Goal: Navigation & Orientation: Find specific page/section

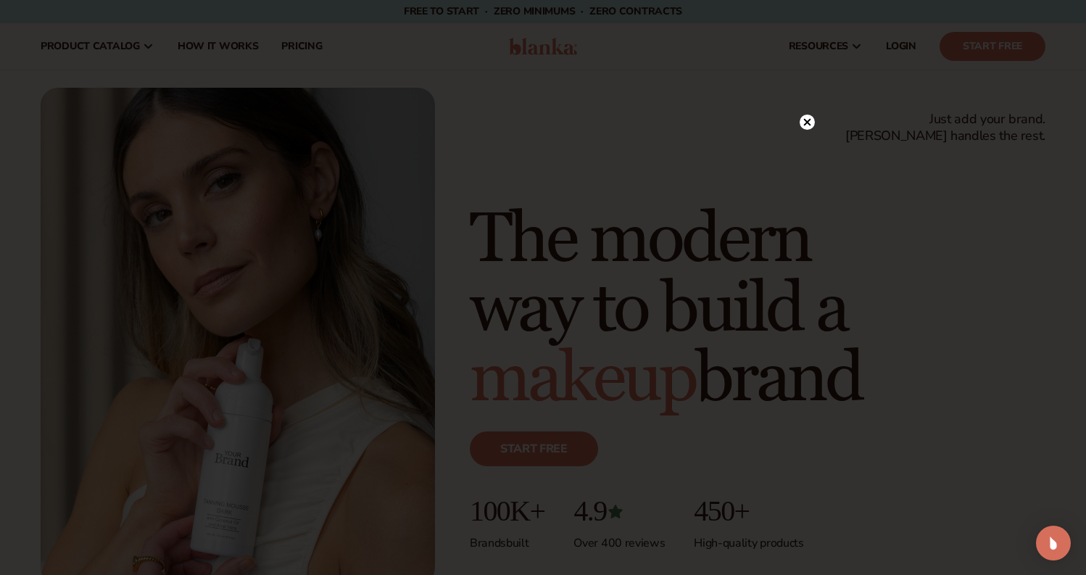
click at [804, 123] on circle at bounding box center [807, 122] width 15 height 15
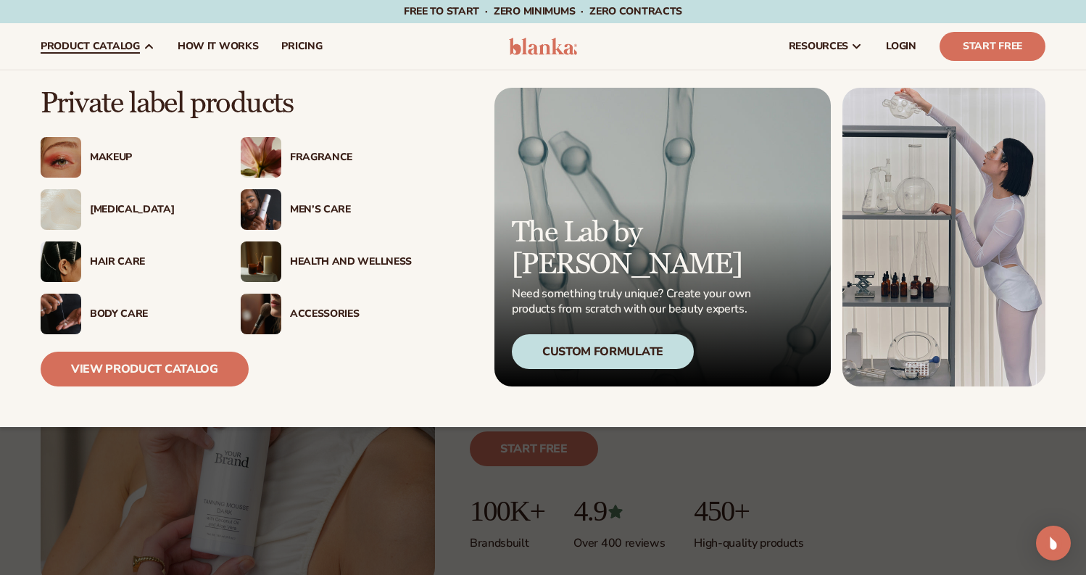
click at [117, 156] on div "Makeup" at bounding box center [151, 158] width 122 height 12
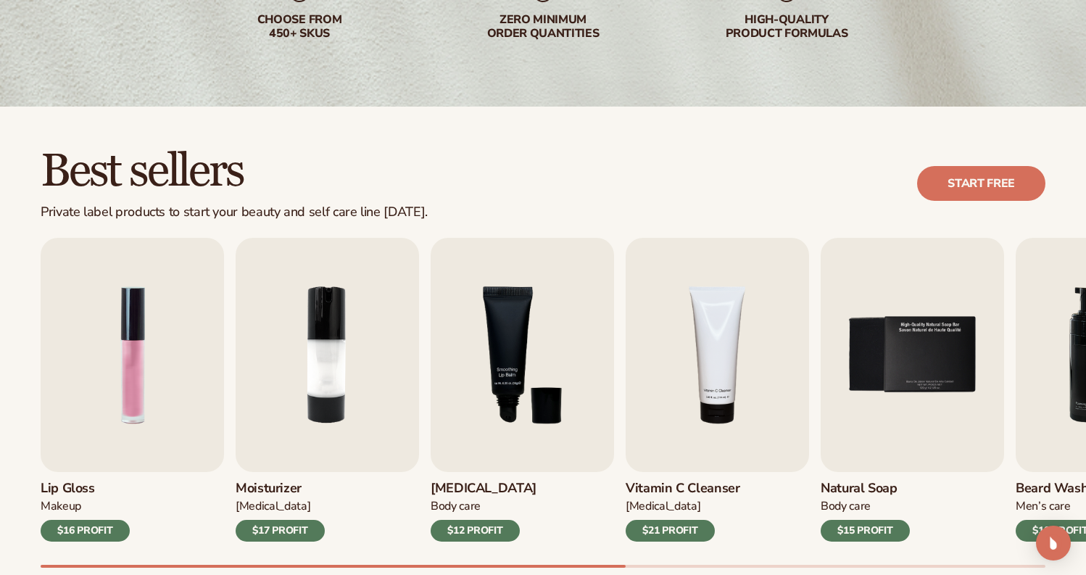
scroll to position [365, 0]
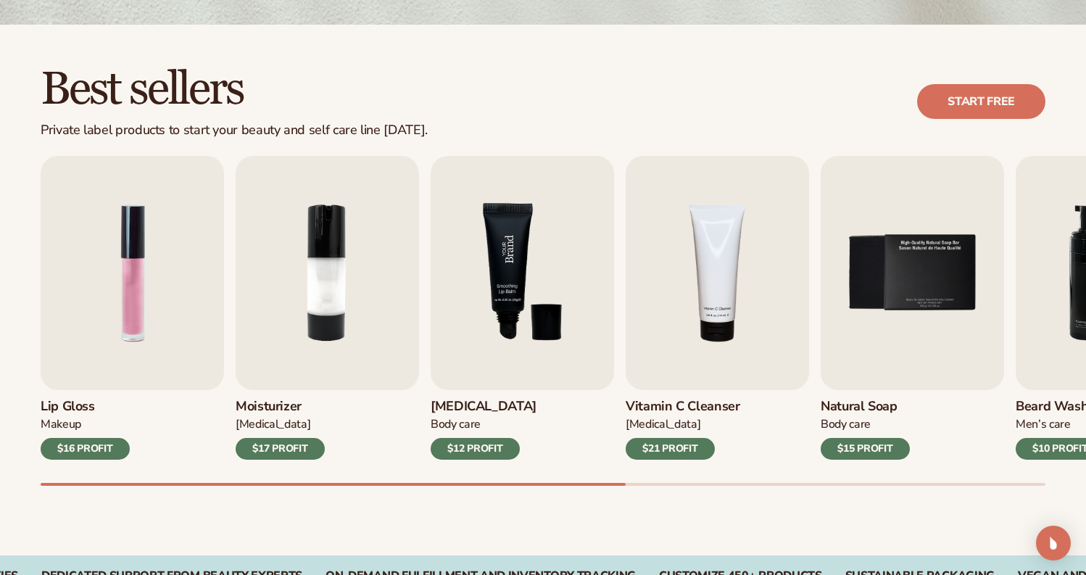
click at [521, 310] on img "3 / 9" at bounding box center [522, 273] width 183 height 234
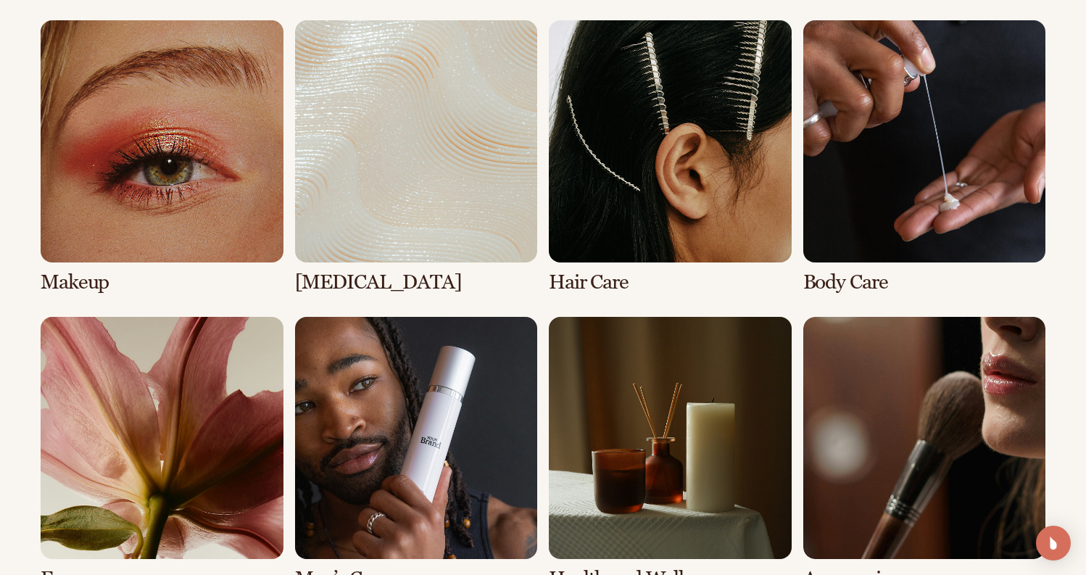
scroll to position [1091, 0]
